Goal: Check status

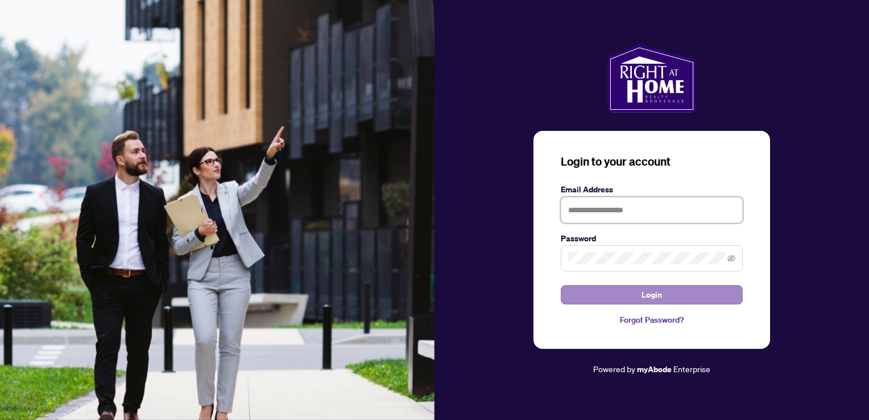
type input "**********"
click at [636, 292] on button "Login" at bounding box center [652, 294] width 182 height 19
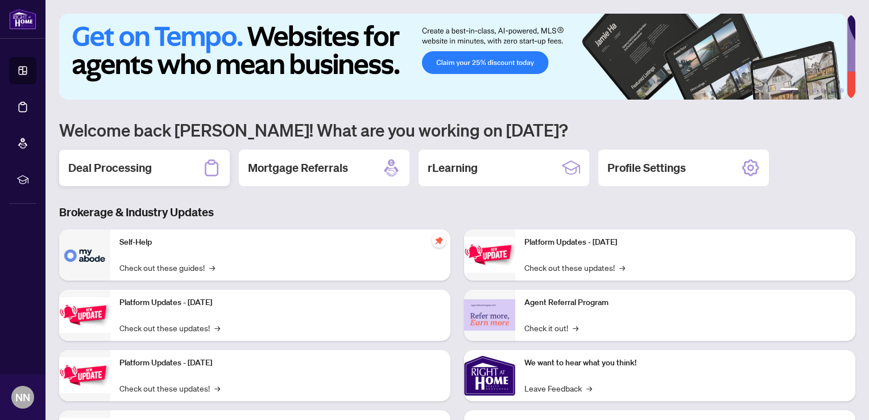
click at [148, 164] on h2 "Deal Processing" at bounding box center [110, 168] width 84 height 16
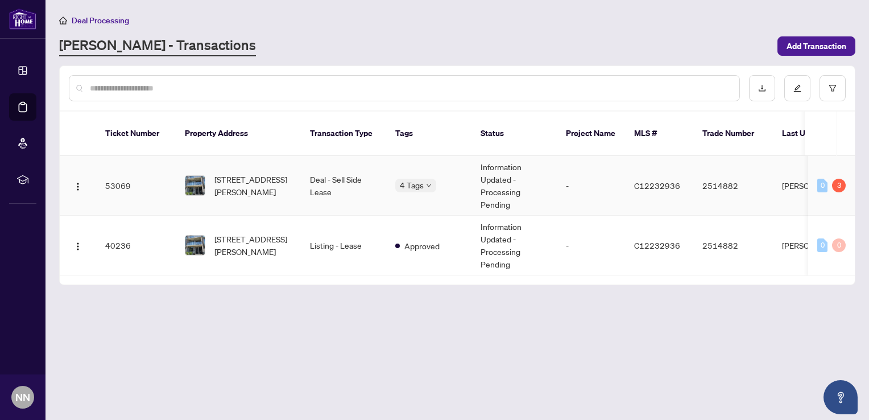
click at [485, 176] on td "Information Updated - Processing Pending" at bounding box center [513, 186] width 85 height 60
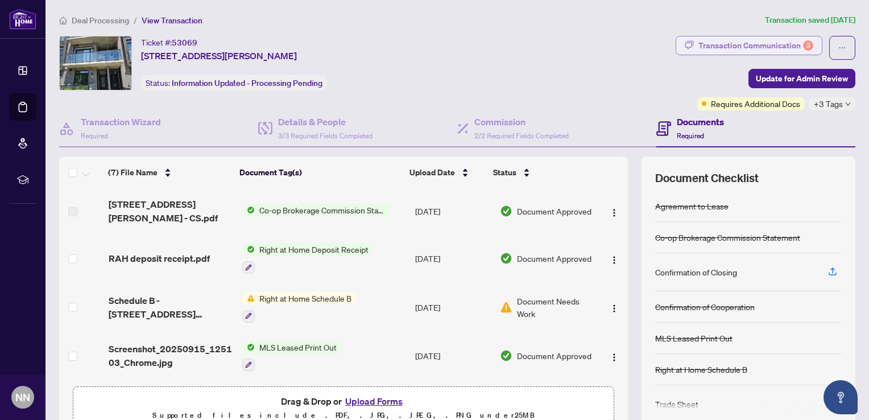
click at [717, 42] on div "Transaction Communication 3" at bounding box center [755, 45] width 115 height 18
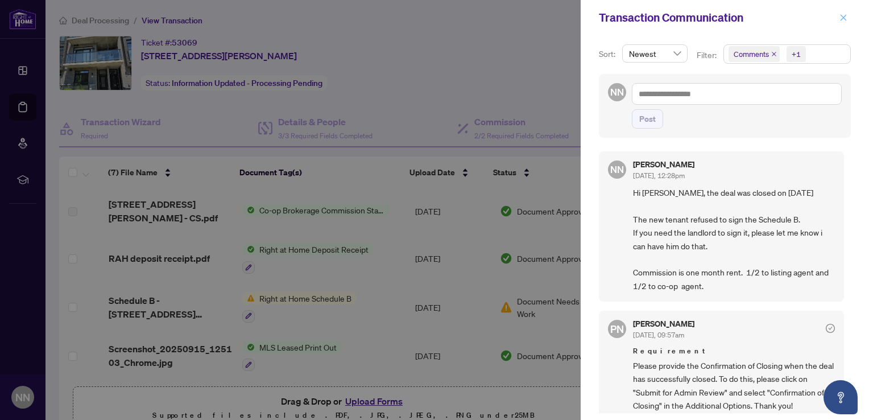
click at [842, 15] on icon "close" at bounding box center [843, 18] width 8 height 8
